Goal: Find specific page/section: Find specific page/section

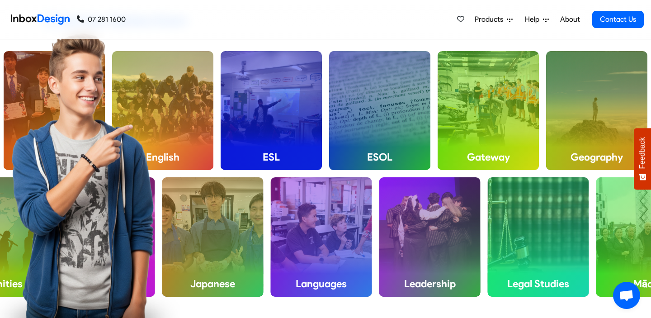
scroll to position [815, 0]
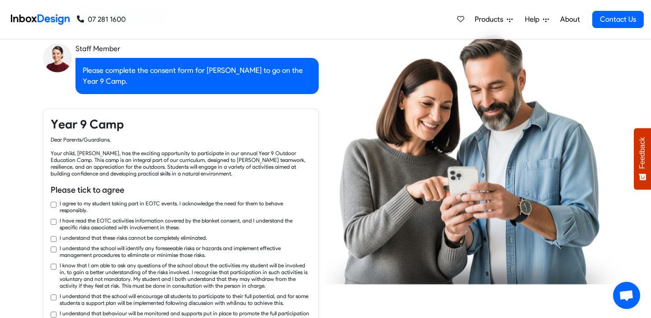
checkbox input "true"
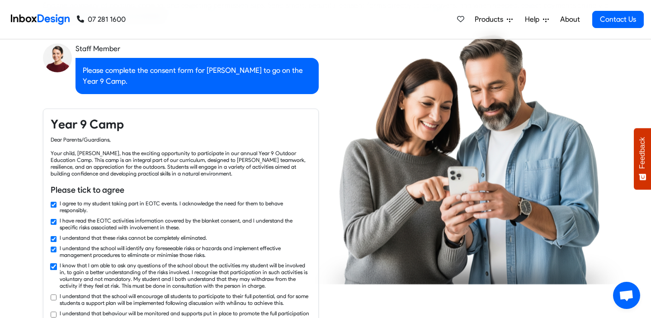
checkbox input "true"
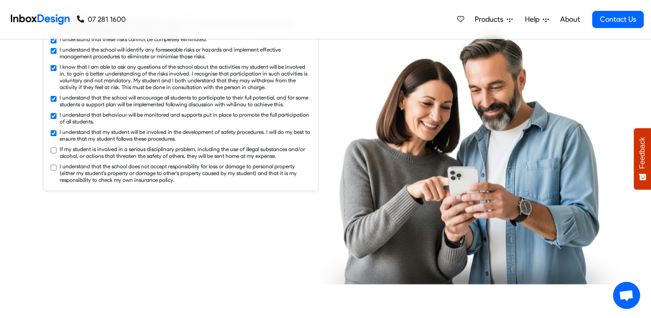
checkbox input "true"
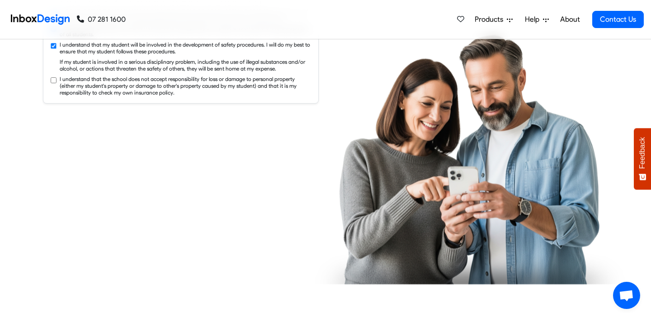
scroll to position [1158, 0]
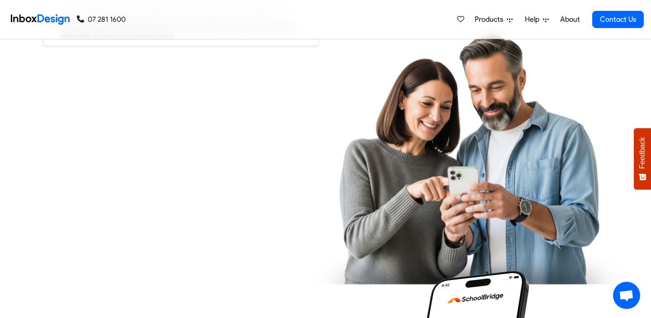
checkbox input "true"
